Goal: Communication & Community: Answer question/provide support

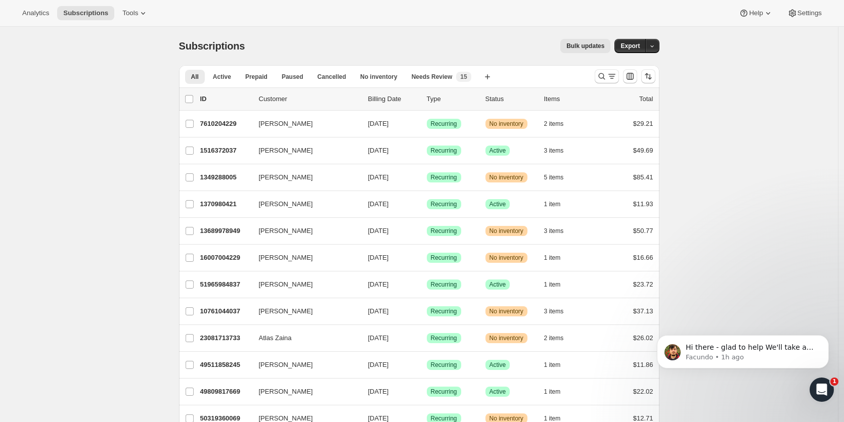
click at [820, 388] on icon "Open Intercom Messenger" at bounding box center [821, 390] width 17 height 17
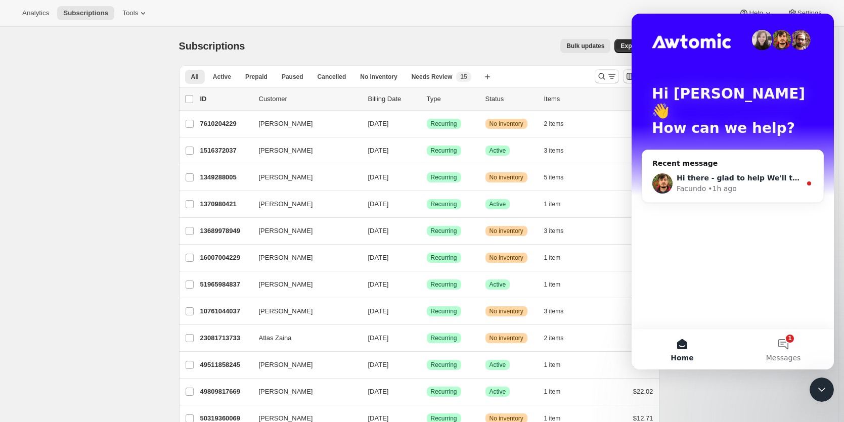
click at [706, 165] on div "Hi there - glad to help We'll take a look at this and come back to you as soon …" at bounding box center [732, 183] width 181 height 37
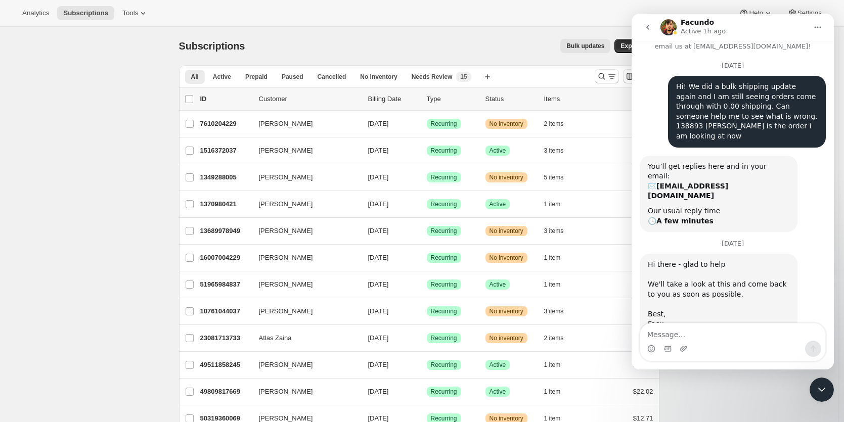
scroll to position [34, 0]
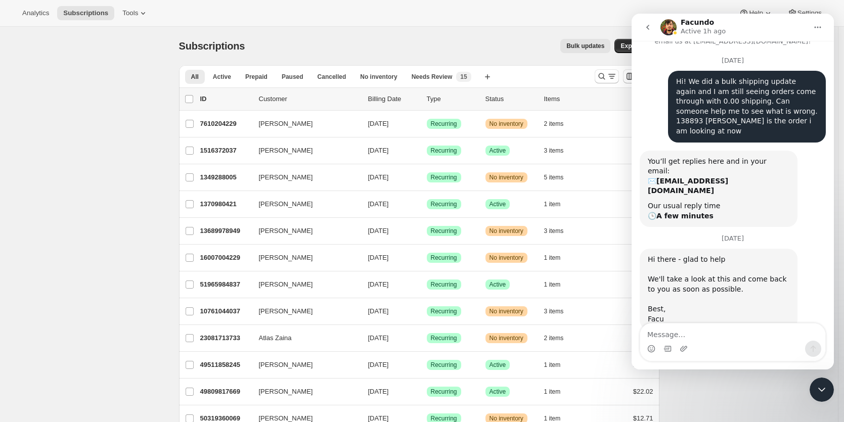
drag, startPoint x: 737, startPoint y: 336, endPoint x: 738, endPoint y: 331, distance: 5.7
click at [737, 335] on textarea "Message…" at bounding box center [732, 331] width 185 height 17
type textarea "Thank you!"
click at [813, 349] on icon "Send a message…" at bounding box center [813, 349] width 8 height 8
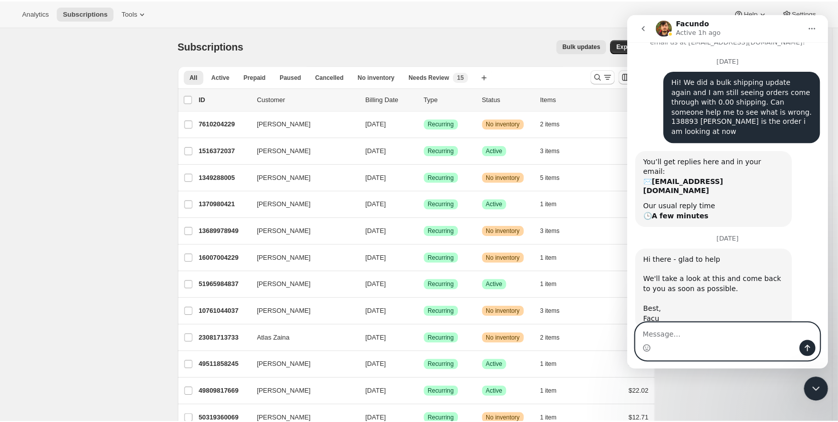
scroll to position [64, 0]
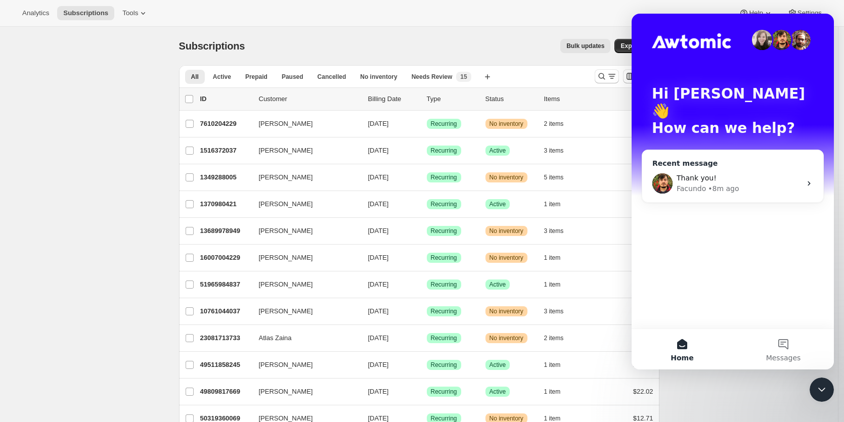
click at [797, 173] on div "Thank you!" at bounding box center [738, 178] width 124 height 11
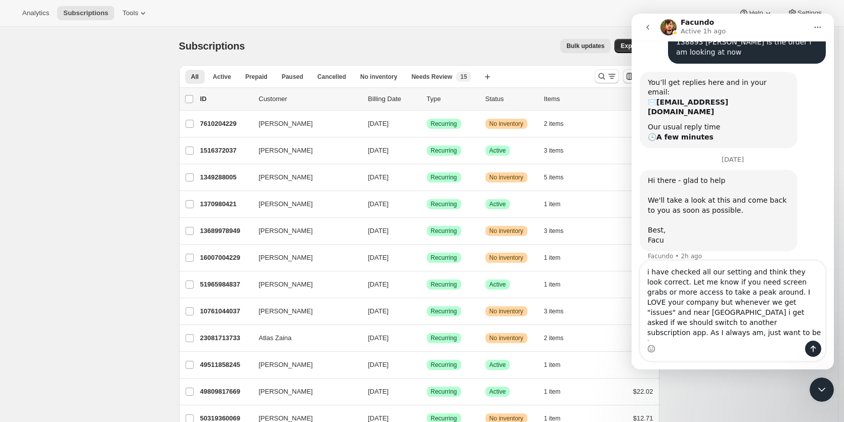
scroll to position [125, 0]
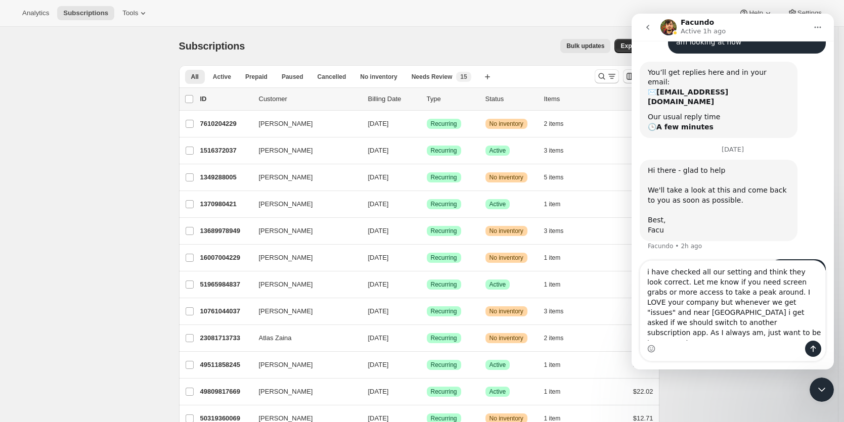
type textarea "i have checked all our setting and think they look correct. Let me know if you …"
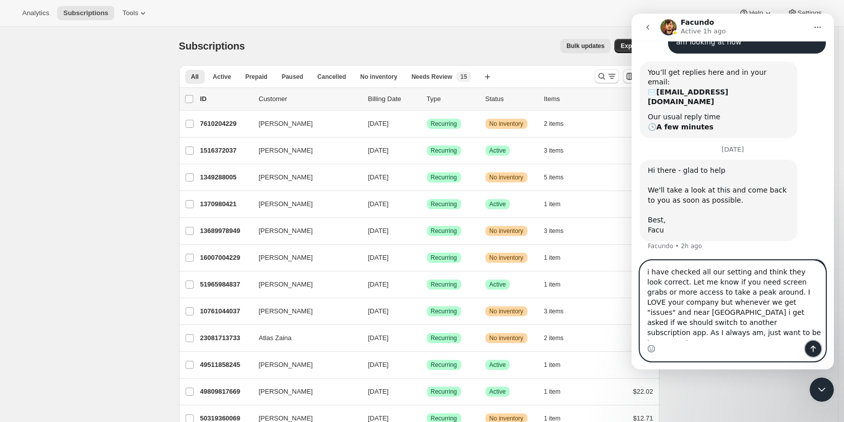
click at [812, 348] on icon "Send a message…" at bounding box center [813, 349] width 6 height 7
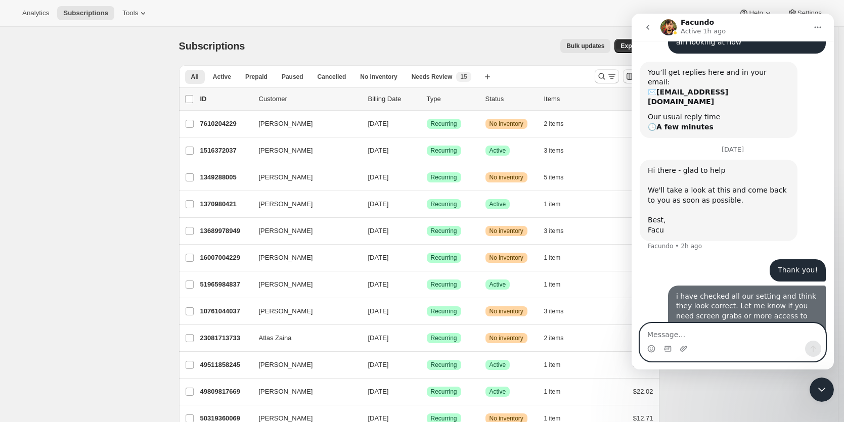
scroll to position [157, 0]
